Goal: Information Seeking & Learning: Learn about a topic

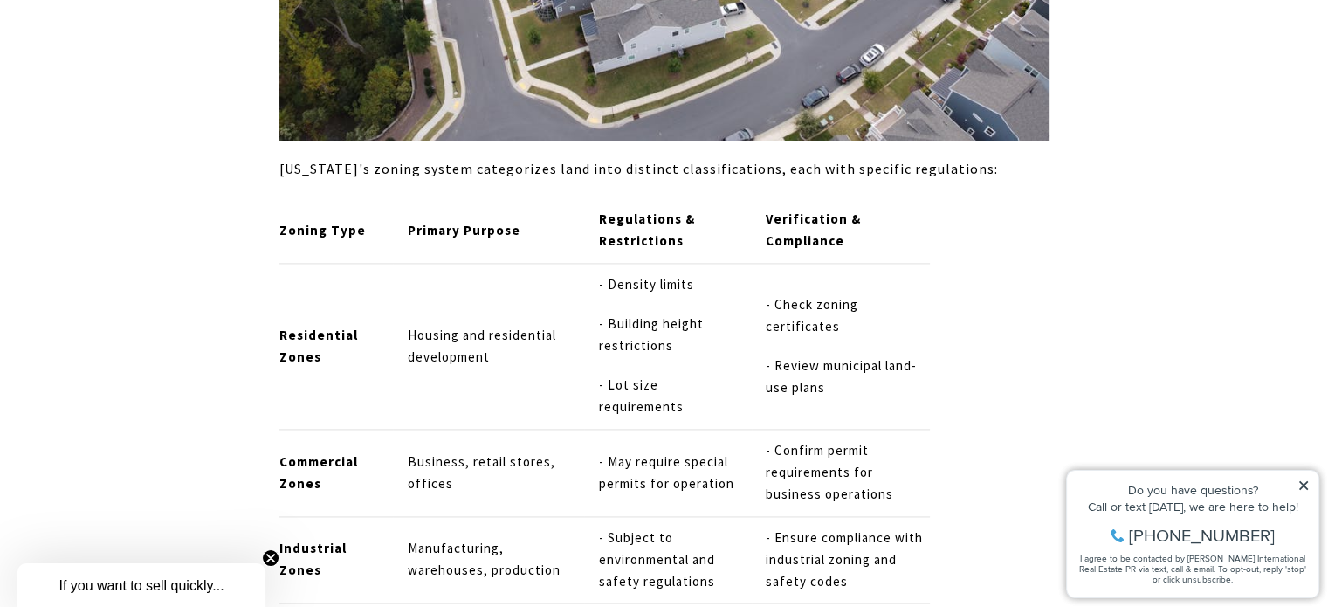
scroll to position [2639, 0]
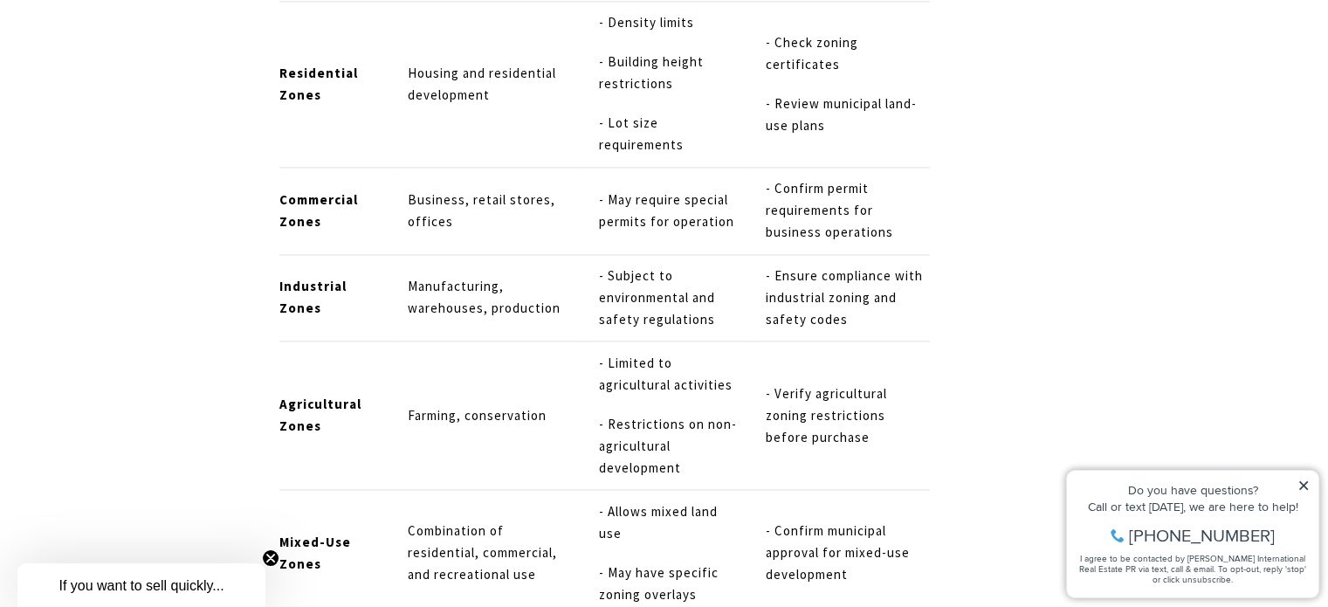
click at [1303, 485] on icon at bounding box center [1303, 485] width 9 height 9
click at [1301, 482] on icon at bounding box center [1303, 485] width 9 height 9
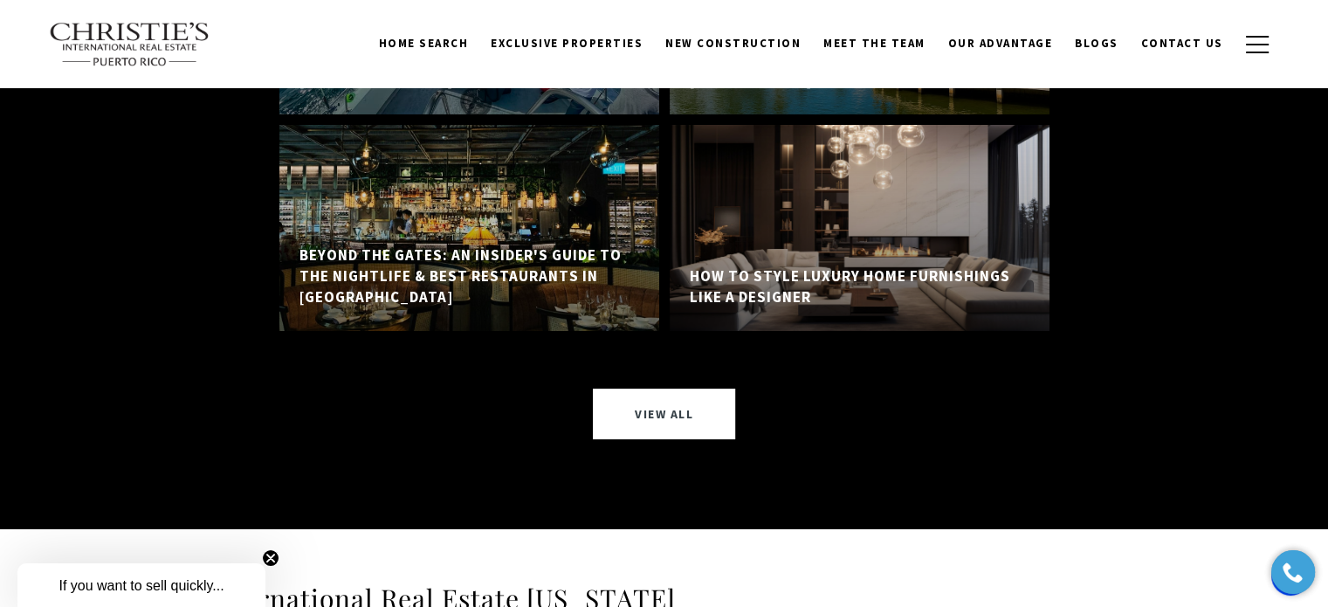
scroll to position [12770, 0]
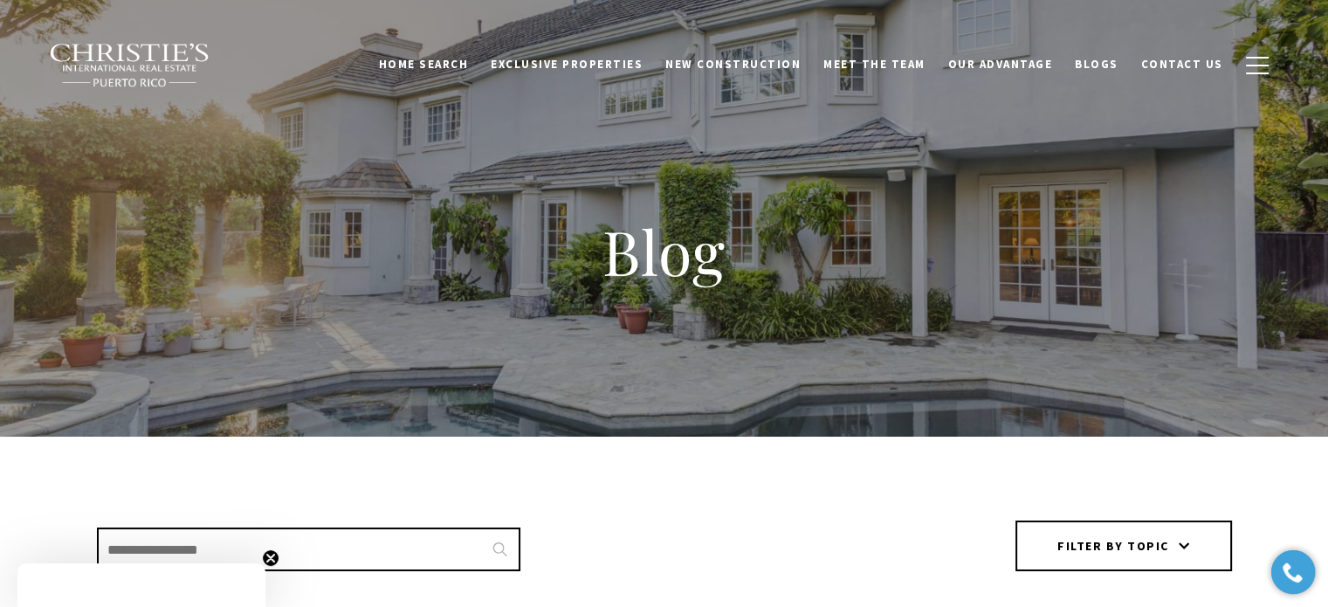
click at [213, 554] on input "Search Blogs" at bounding box center [308, 549] width 423 height 44
type input "**********"
click at [323, 551] on input "**********" at bounding box center [308, 549] width 423 height 44
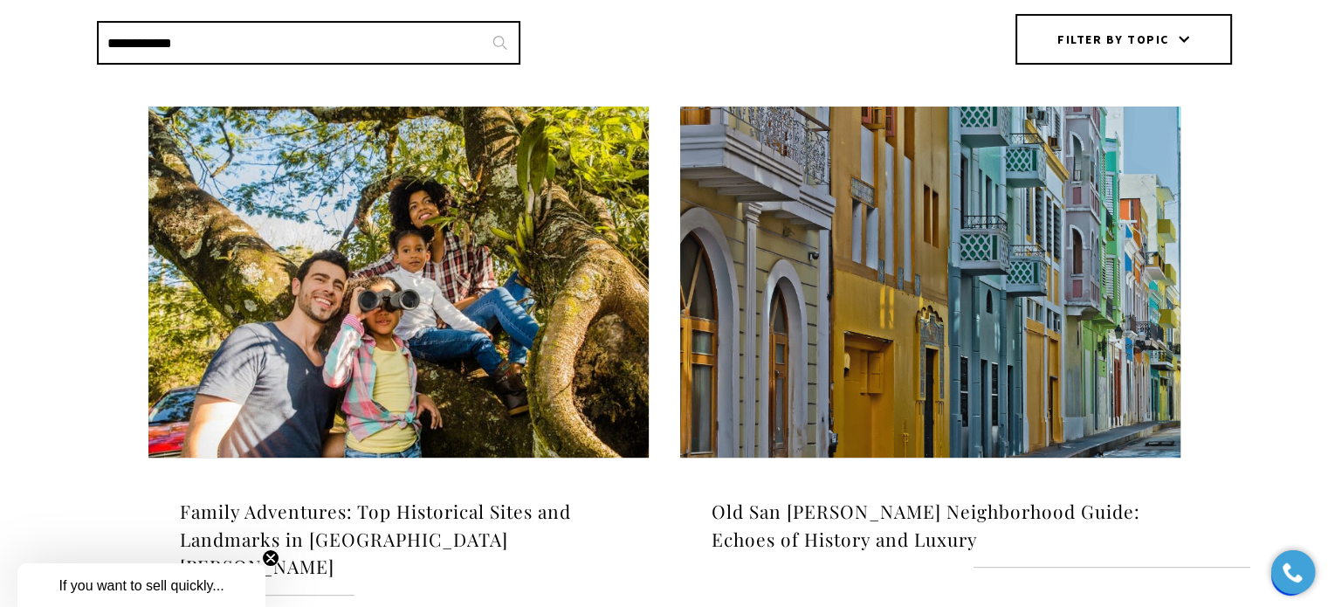
scroll to position [524, 0]
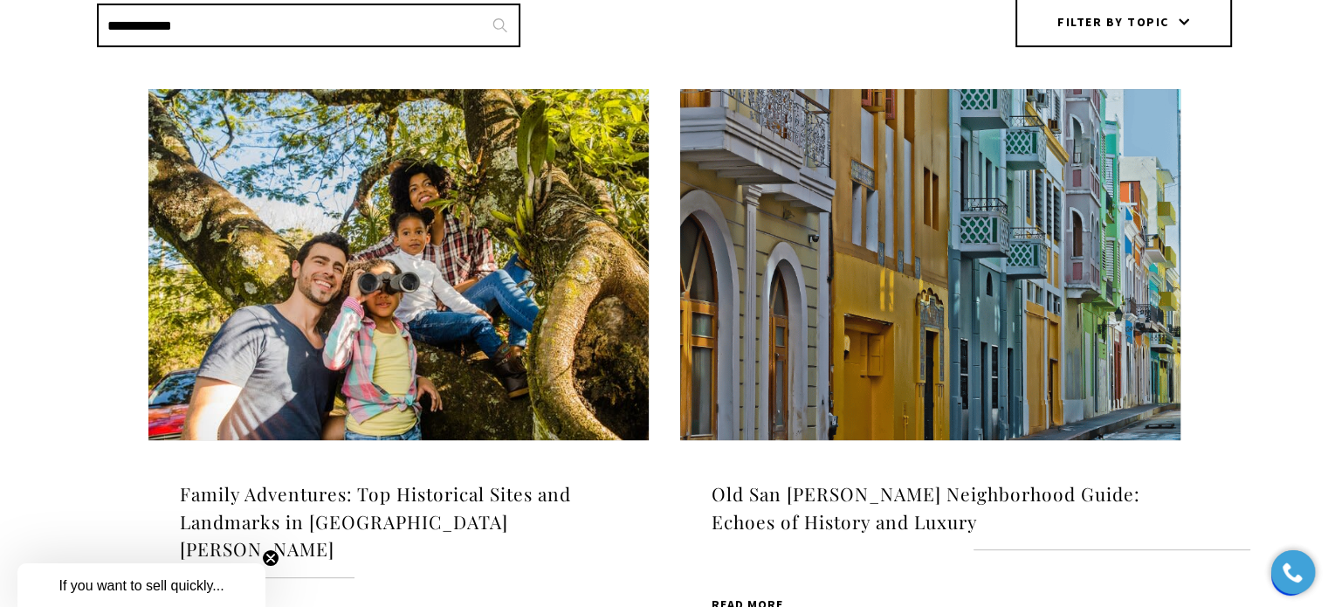
click at [911, 353] on img at bounding box center [930, 264] width 500 height 351
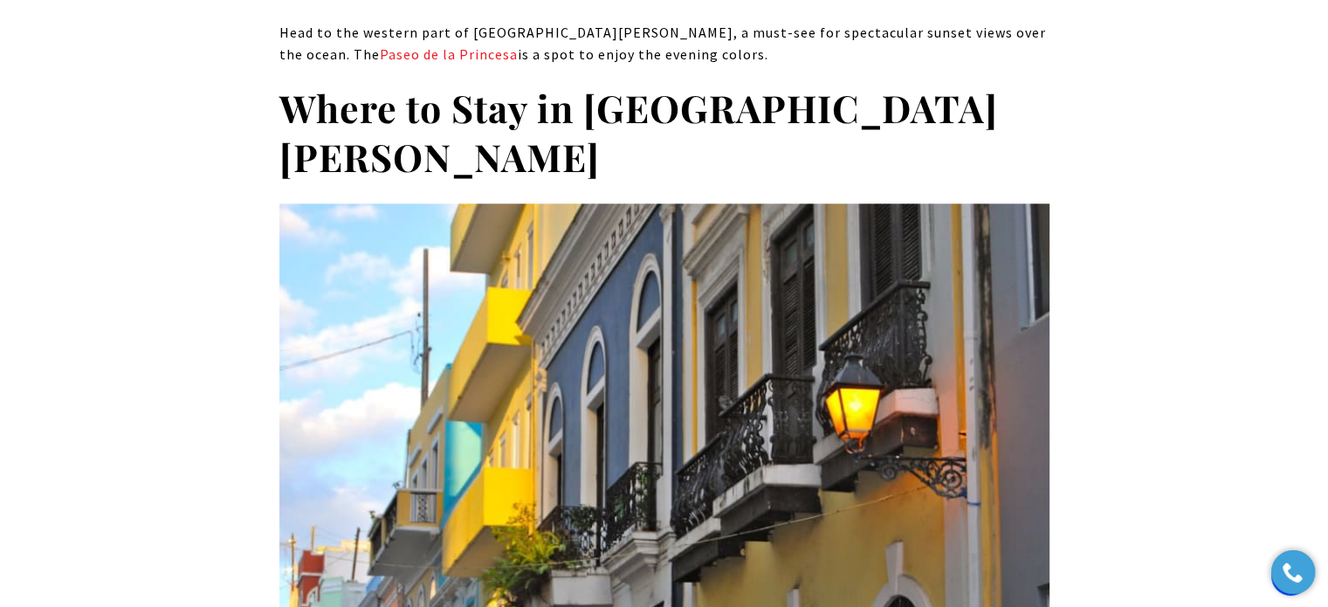
scroll to position [14991, 0]
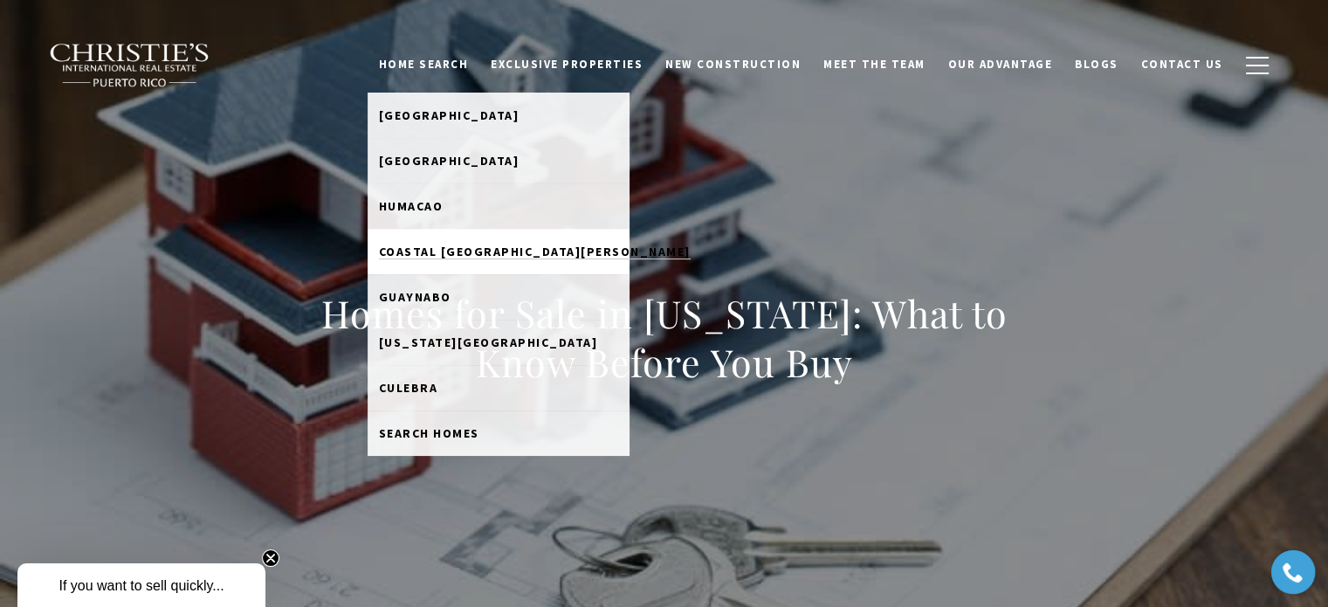
click at [428, 248] on span "Coastal [GEOGRAPHIC_DATA][PERSON_NAME]" at bounding box center [535, 252] width 312 height 16
